Goal: Information Seeking & Learning: Learn about a topic

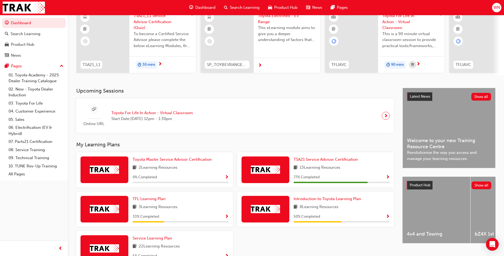
scroll to position [53, 0]
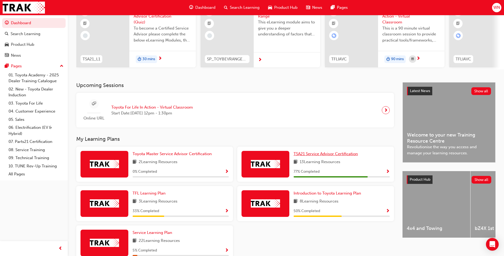
click at [326, 155] on span "TSA21 Service Advisor Certification" at bounding box center [326, 153] width 64 height 5
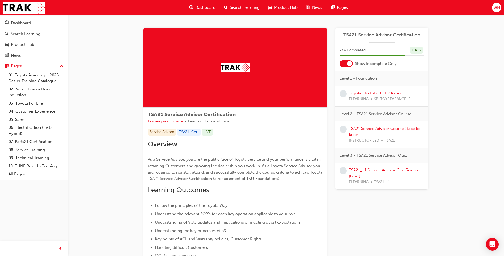
click at [345, 64] on div at bounding box center [346, 63] width 13 height 6
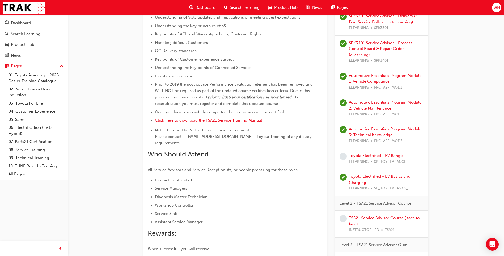
scroll to position [213, 0]
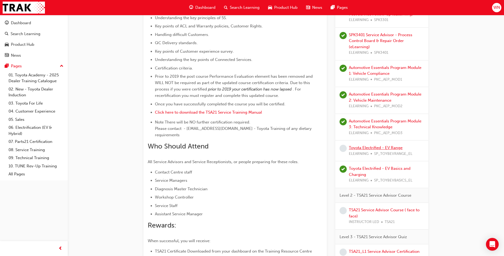
click at [372, 145] on link "Toyota Electrified - EV Range" at bounding box center [376, 147] width 54 height 5
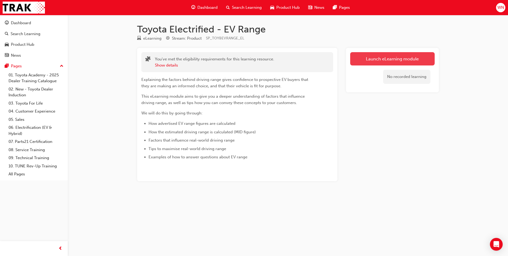
click at [379, 56] on link "Launch eLearning module" at bounding box center [392, 58] width 85 height 13
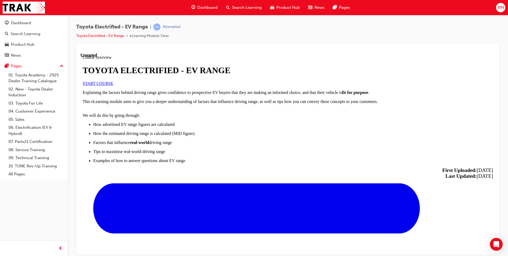
click at [113, 85] on link "START COURSE" at bounding box center [98, 83] width 31 height 5
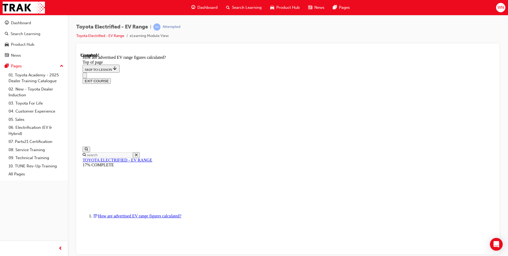
scroll to position [272, 0]
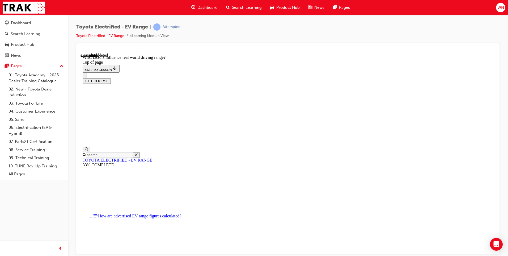
scroll to position [149, 0]
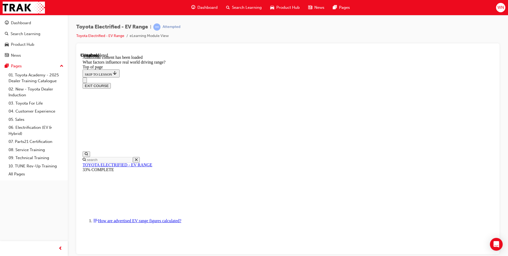
scroll to position [642, 0]
drag, startPoint x: 252, startPoint y: 207, endPoint x: 298, endPoint y: 146, distance: 75.6
drag, startPoint x: 272, startPoint y: 198, endPoint x: 283, endPoint y: 183, distance: 18.6
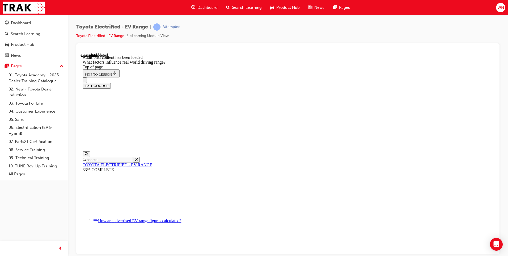
drag, startPoint x: 321, startPoint y: 144, endPoint x: 267, endPoint y: 209, distance: 84.2
drag, startPoint x: 333, startPoint y: 140, endPoint x: 254, endPoint y: 211, distance: 106.2
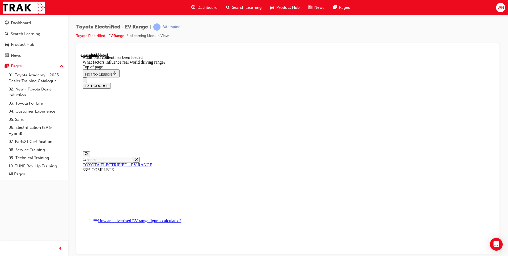
drag, startPoint x: 323, startPoint y: 133, endPoint x: 404, endPoint y: 206, distance: 109.3
drag, startPoint x: 323, startPoint y: 141, endPoint x: 275, endPoint y: 202, distance: 78.1
drag, startPoint x: 320, startPoint y: 132, endPoint x: 397, endPoint y: 220, distance: 117.2
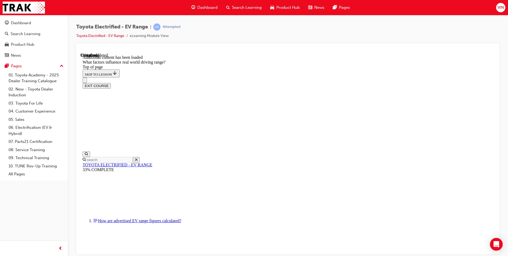
drag, startPoint x: 321, startPoint y: 129, endPoint x: 391, endPoint y: 213, distance: 109.6
drag, startPoint x: 320, startPoint y: 129, endPoint x: 255, endPoint y: 199, distance: 95.5
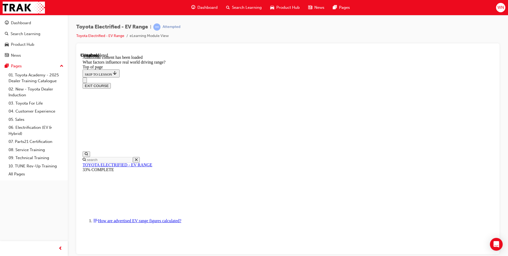
drag, startPoint x: 322, startPoint y: 132, endPoint x: 388, endPoint y: 201, distance: 96.6
drag, startPoint x: 322, startPoint y: 133, endPoint x: 391, endPoint y: 202, distance: 98.1
drag, startPoint x: 319, startPoint y: 133, endPoint x: 242, endPoint y: 204, distance: 104.9
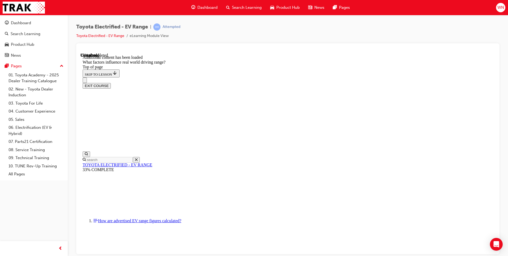
drag, startPoint x: 328, startPoint y: 134, endPoint x: 258, endPoint y: 212, distance: 104.6
drag, startPoint x: 326, startPoint y: 131, endPoint x: 389, endPoint y: 194, distance: 89.8
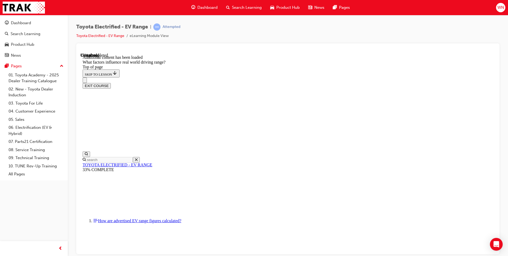
drag, startPoint x: 324, startPoint y: 133, endPoint x: 388, endPoint y: 205, distance: 96.5
drag, startPoint x: 325, startPoint y: 148, endPoint x: 397, endPoint y: 217, distance: 100.0
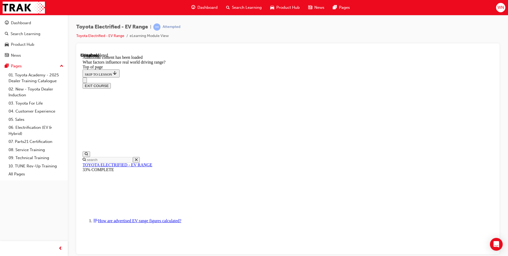
drag, startPoint x: 325, startPoint y: 133, endPoint x: 392, endPoint y: 201, distance: 96.4
drag, startPoint x: 318, startPoint y: 129, endPoint x: 384, endPoint y: 207, distance: 101.6
drag, startPoint x: 328, startPoint y: 129, endPoint x: 263, endPoint y: 207, distance: 101.6
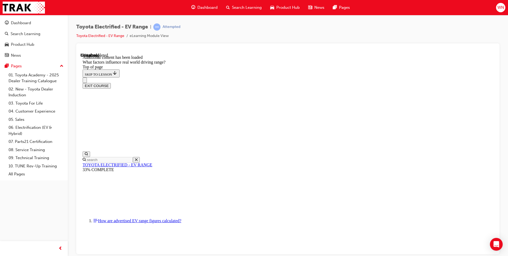
drag, startPoint x: 332, startPoint y: 133, endPoint x: 267, endPoint y: 204, distance: 96.3
drag, startPoint x: 331, startPoint y: 128, endPoint x: 403, endPoint y: 197, distance: 99.4
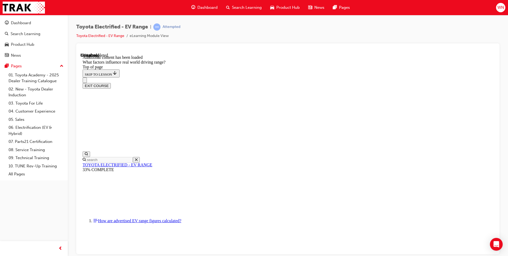
drag, startPoint x: 321, startPoint y: 132, endPoint x: 393, endPoint y: 204, distance: 101.5
drag, startPoint x: 319, startPoint y: 133, endPoint x: 250, endPoint y: 201, distance: 97.0
drag, startPoint x: 327, startPoint y: 127, endPoint x: 381, endPoint y: 201, distance: 91.5
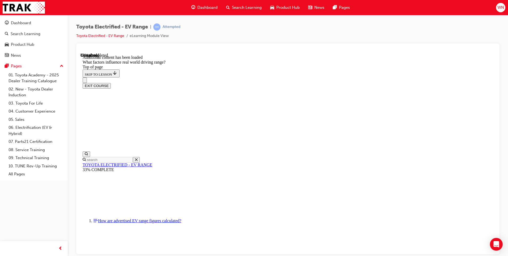
drag, startPoint x: 341, startPoint y: 130, endPoint x: 277, endPoint y: 208, distance: 100.3
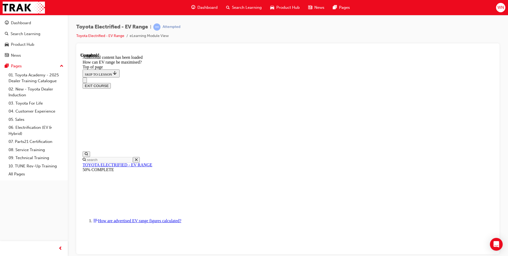
scroll to position [16, 0]
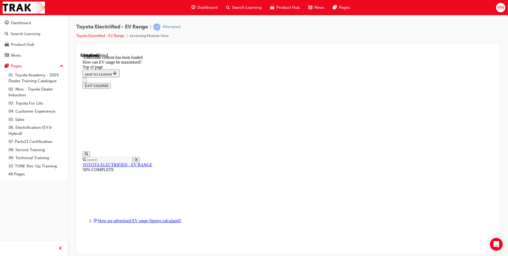
scroll to position [362, 0]
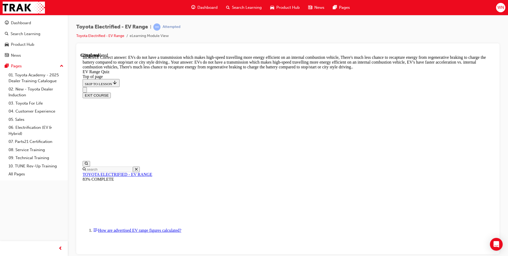
scroll to position [119, 0]
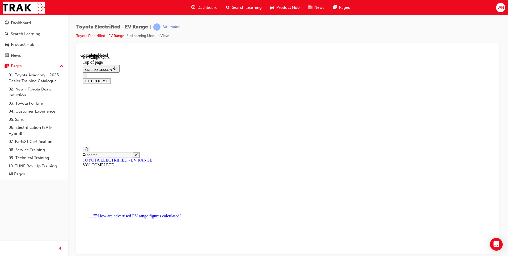
scroll to position [96, 0]
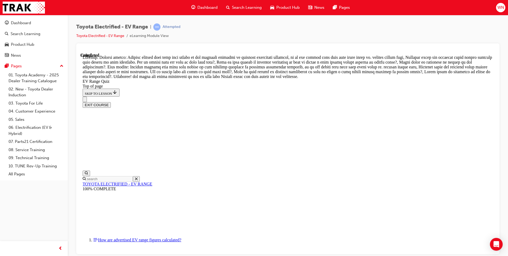
scroll to position [175, 0]
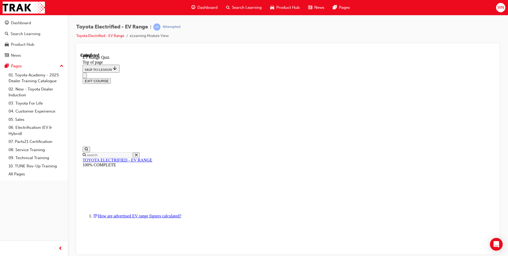
scroll to position [70, 0]
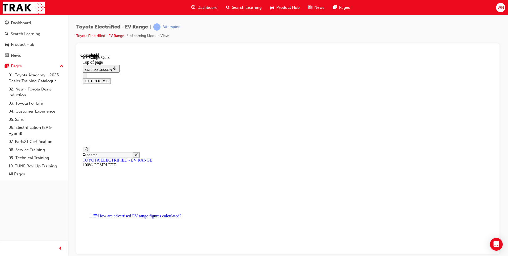
scroll to position [16, 0]
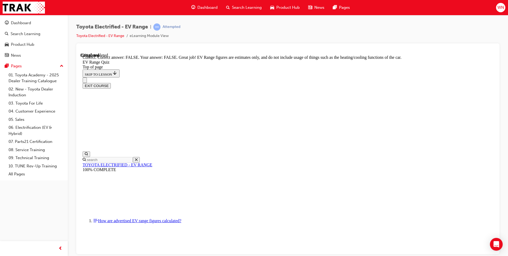
scroll to position [84, 0]
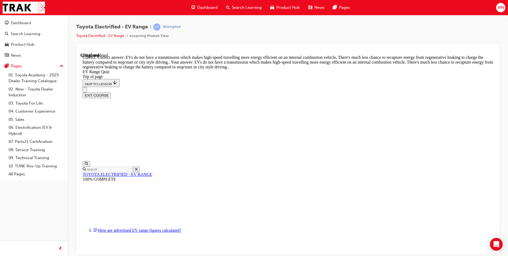
scroll to position [119, 0]
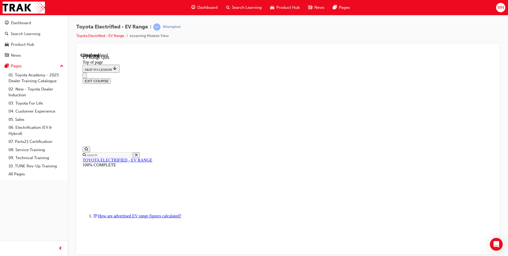
scroll to position [69, 0]
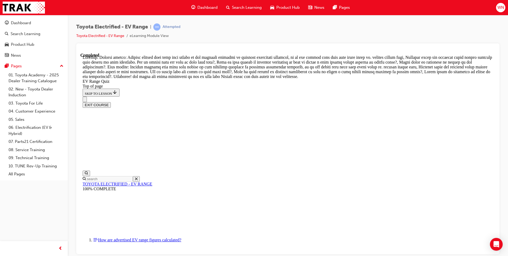
scroll to position [175, 0]
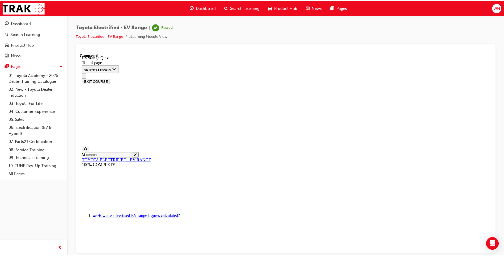
scroll to position [70, 0]
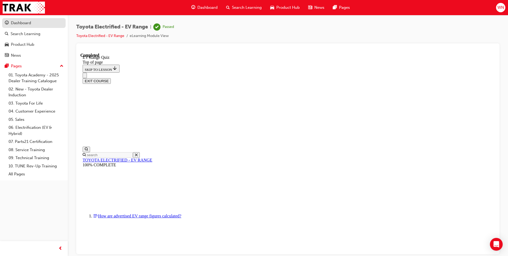
click at [37, 21] on div "Dashboard" at bounding box center [34, 23] width 58 height 7
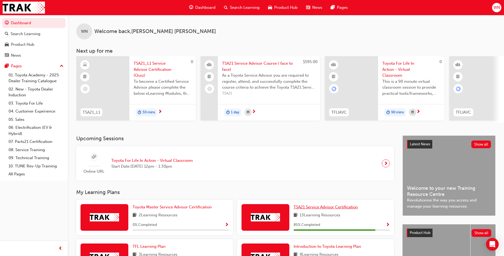
click at [330, 208] on span "TSA21 Service Advisor Certification" at bounding box center [326, 206] width 64 height 5
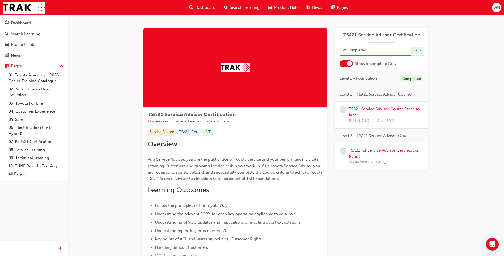
click at [343, 64] on div at bounding box center [346, 63] width 13 height 6
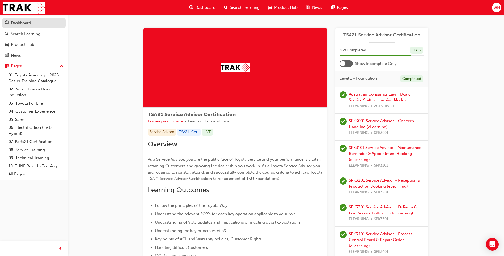
click at [22, 21] on div "Dashboard" at bounding box center [21, 23] width 20 height 6
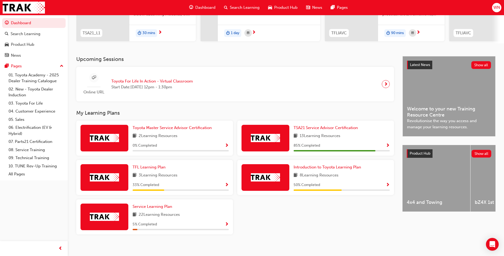
scroll to position [80, 0]
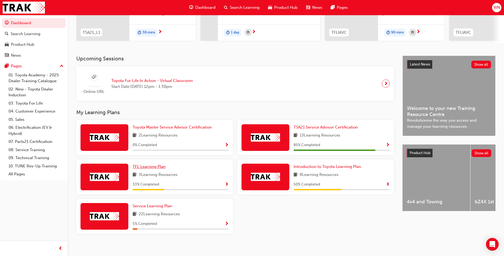
click at [150, 168] on span "TFL Learning Plan" at bounding box center [149, 166] width 33 height 5
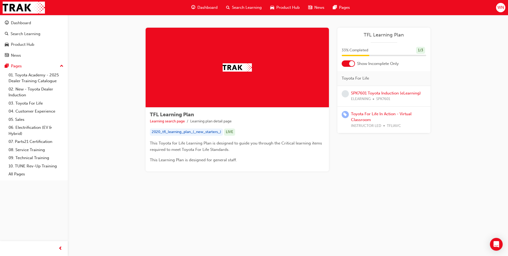
click at [345, 63] on div at bounding box center [348, 63] width 13 height 6
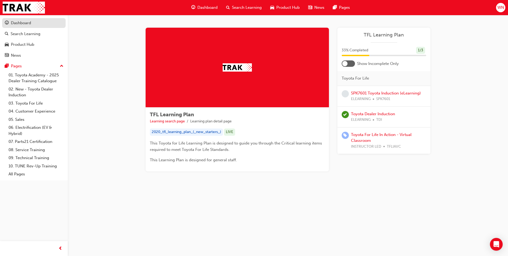
click at [30, 20] on div "Dashboard" at bounding box center [21, 23] width 20 height 6
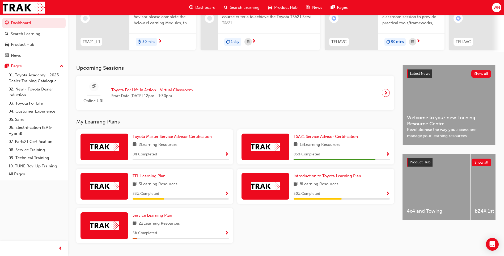
scroll to position [80, 0]
